Goal: Transaction & Acquisition: Book appointment/travel/reservation

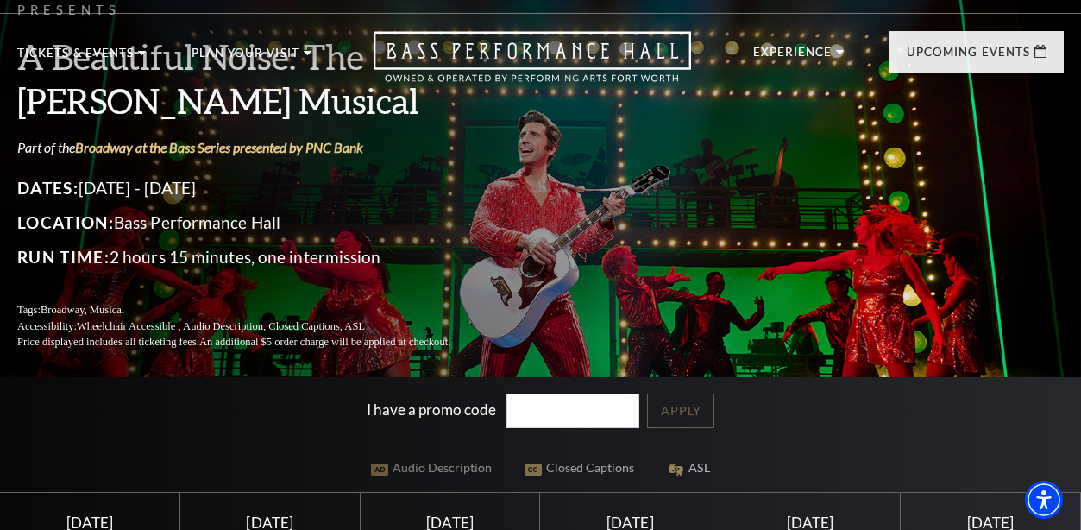
scroll to position [259, 0]
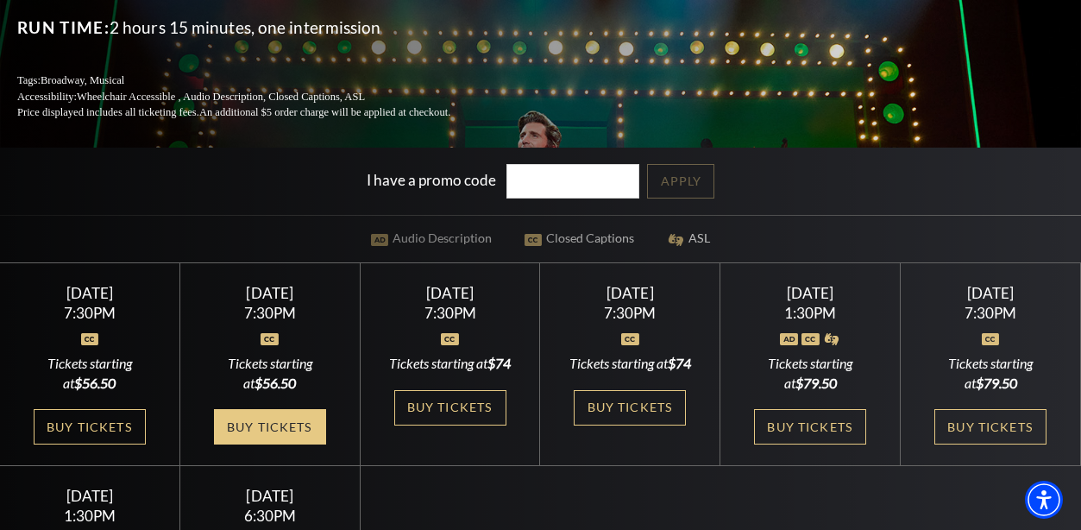
click at [287, 443] on link "Buy Tickets" at bounding box center [270, 426] width 112 height 35
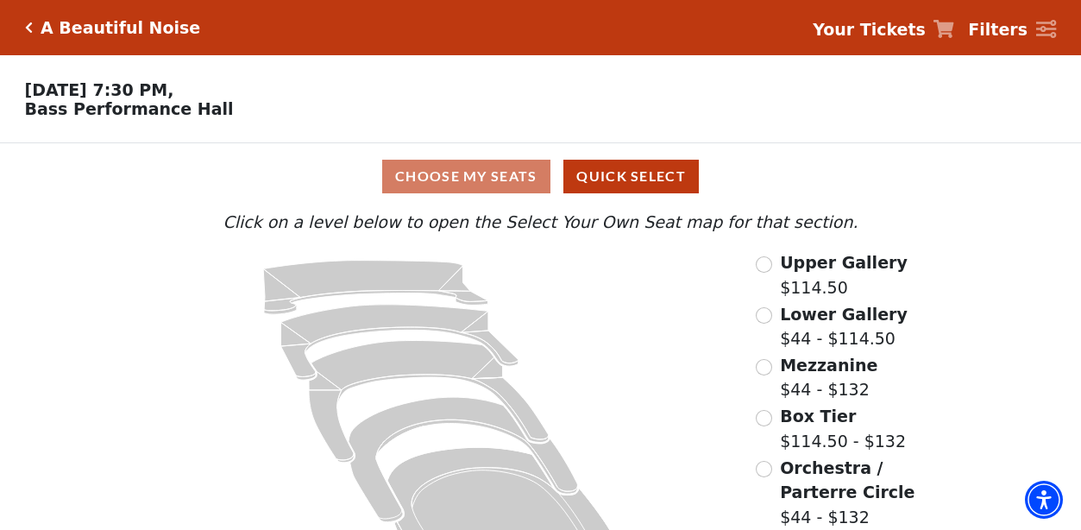
scroll to position [71, 0]
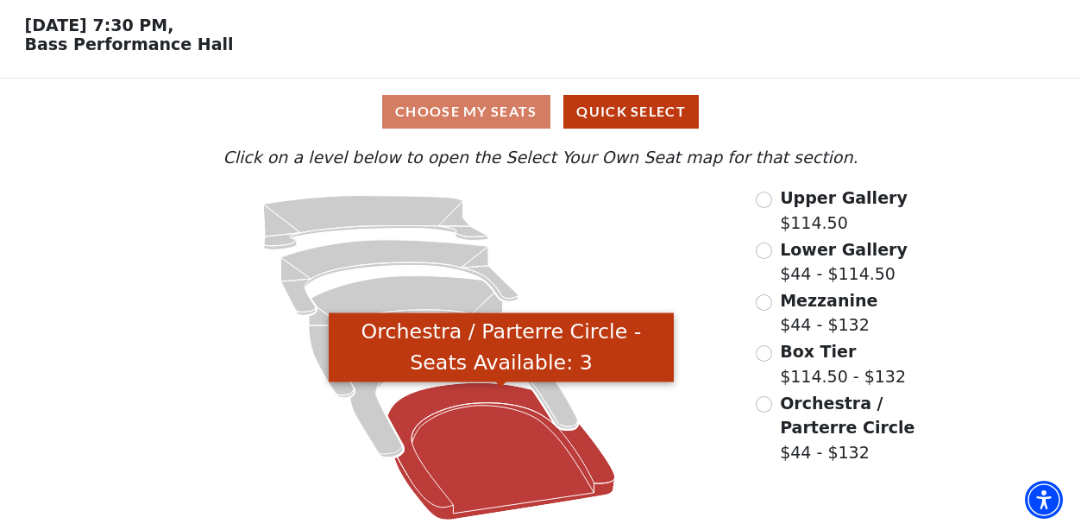
click at [530, 474] on icon "Orchestra / Parterre Circle - Seats Available: 3" at bounding box center [501, 450] width 228 height 137
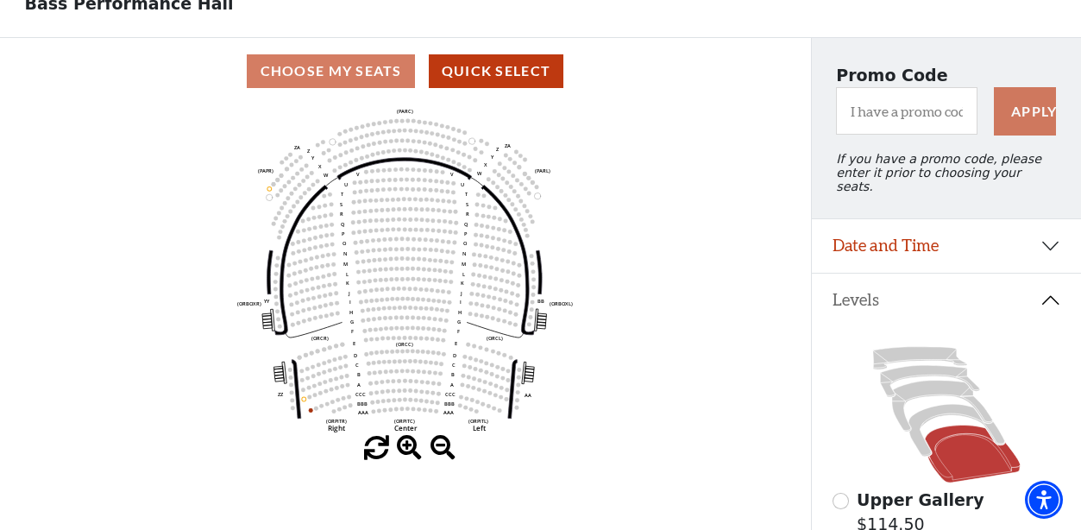
scroll to position [173, 0]
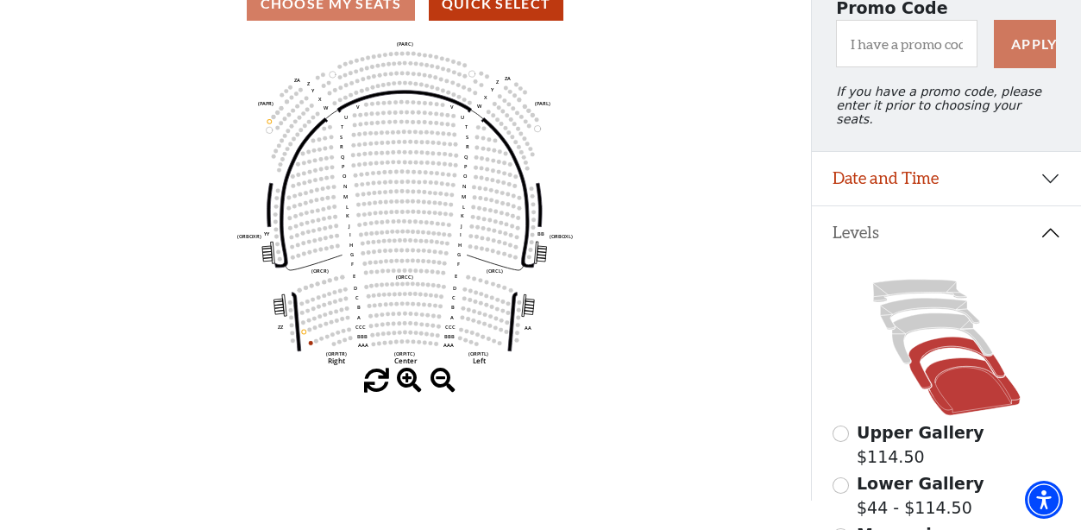
click at [932, 342] on icon at bounding box center [957, 363] width 96 height 53
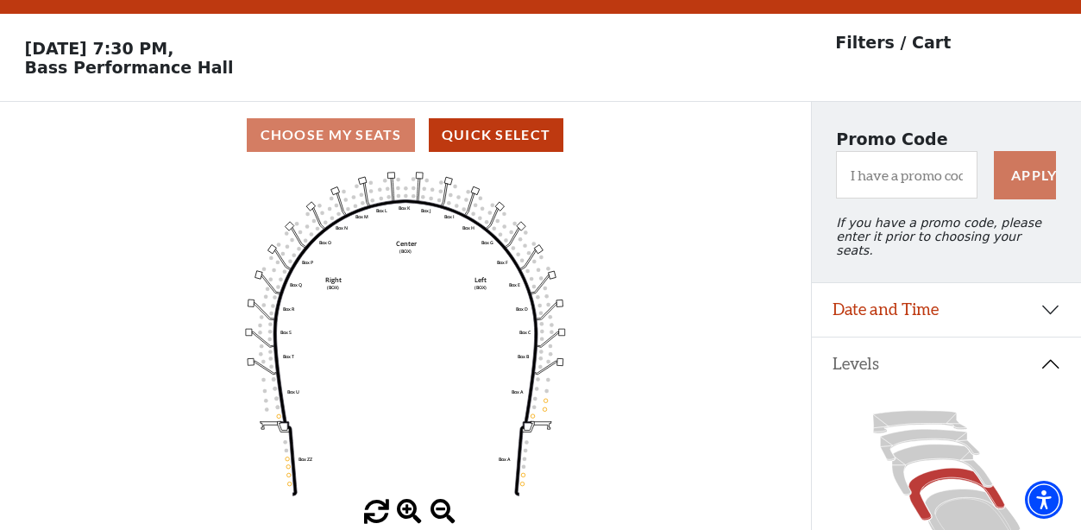
scroll to position [79, 0]
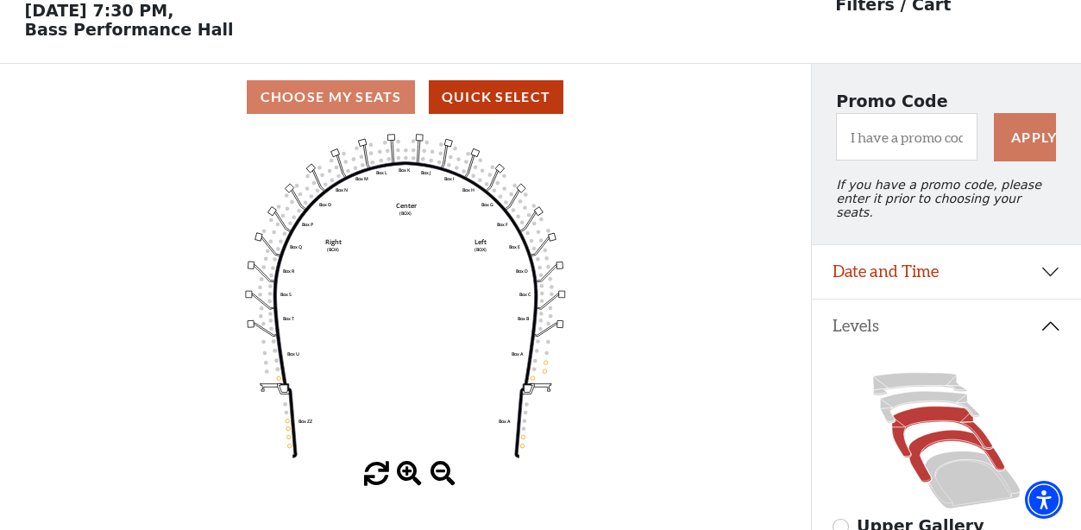
click at [929, 417] on icon at bounding box center [942, 431] width 100 height 51
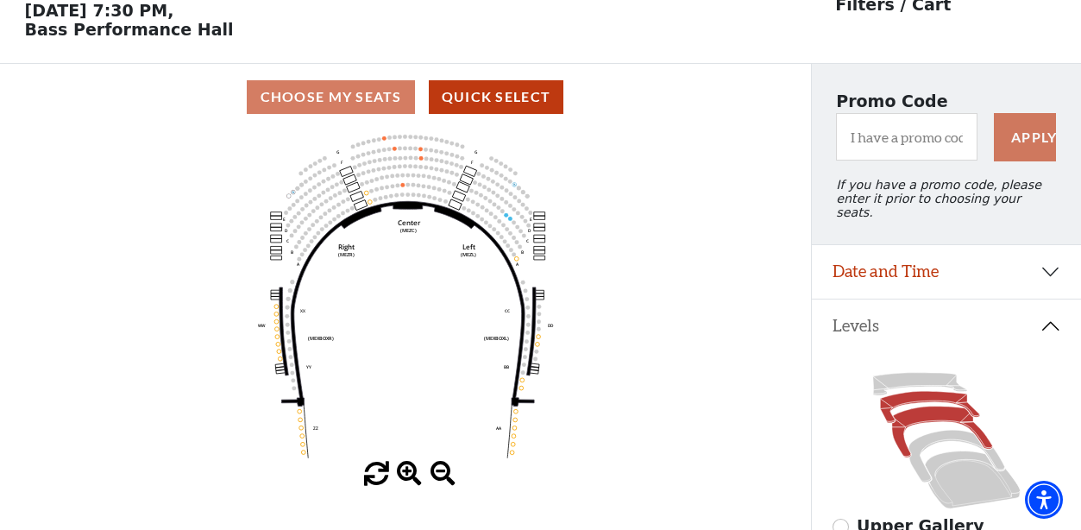
click at [915, 392] on icon at bounding box center [929, 408] width 99 height 32
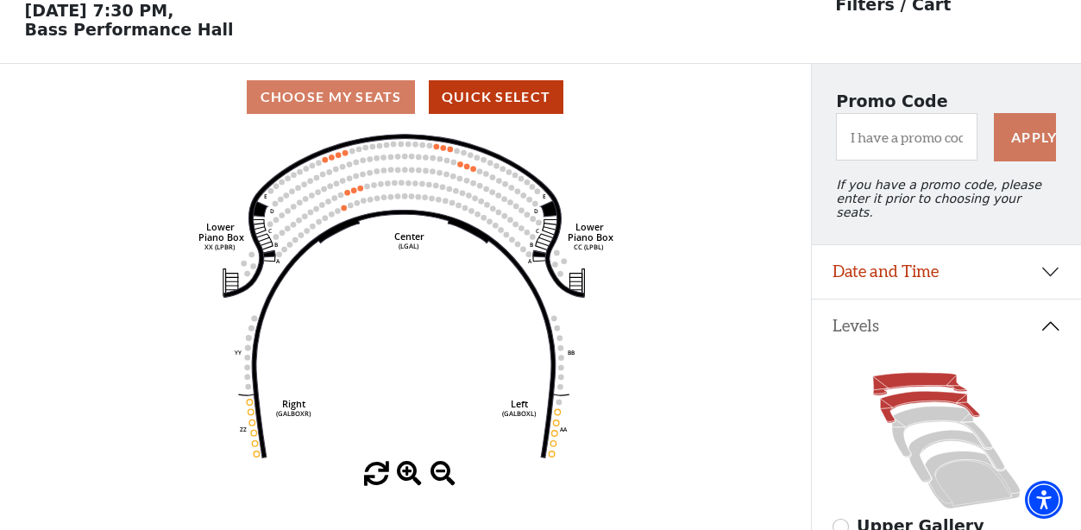
click at [913, 374] on icon at bounding box center [919, 384] width 94 height 22
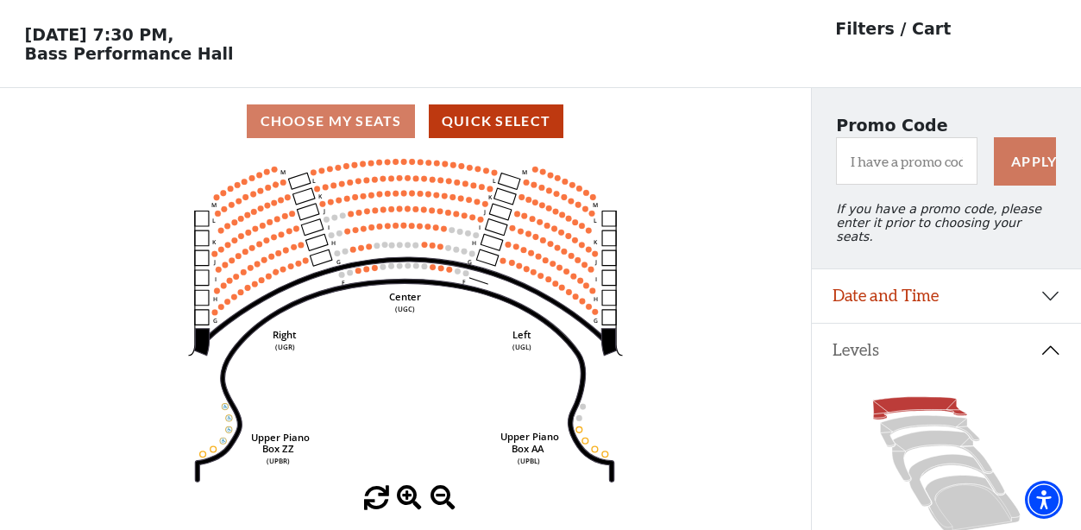
scroll to position [86, 0]
